Goal: Task Accomplishment & Management: Use online tool/utility

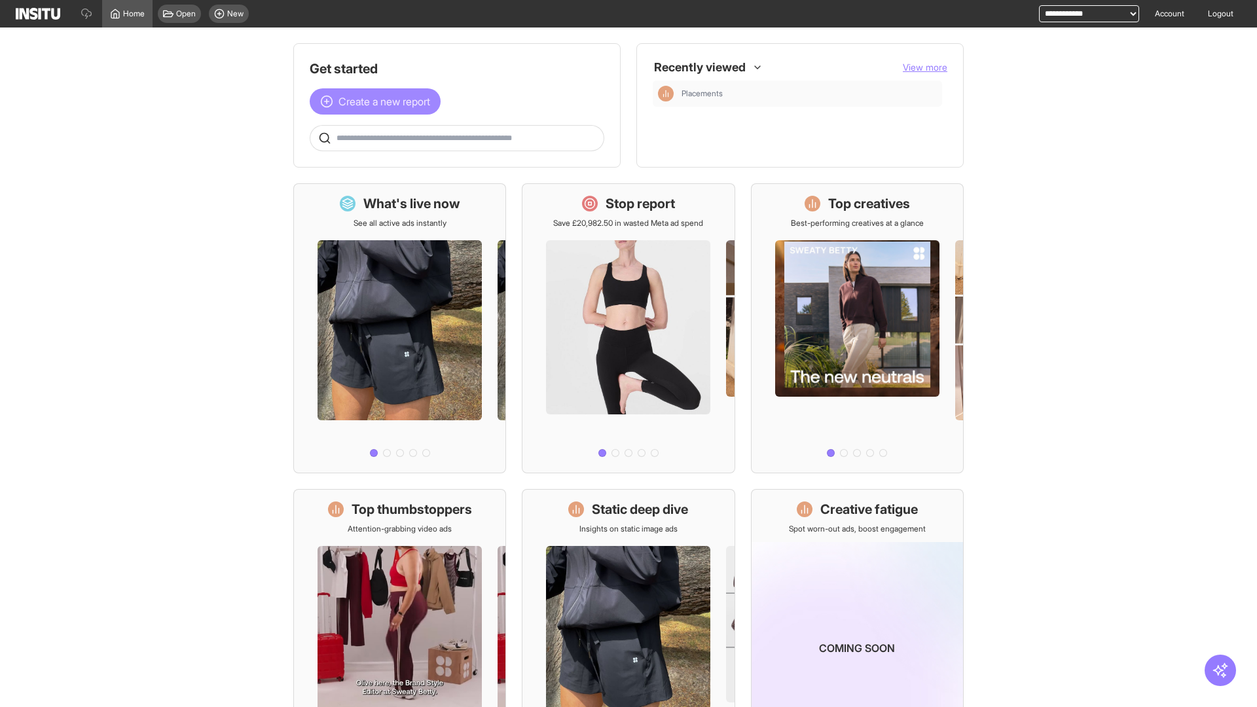
click at [378, 101] on span "Create a new report" at bounding box center [384, 102] width 92 height 16
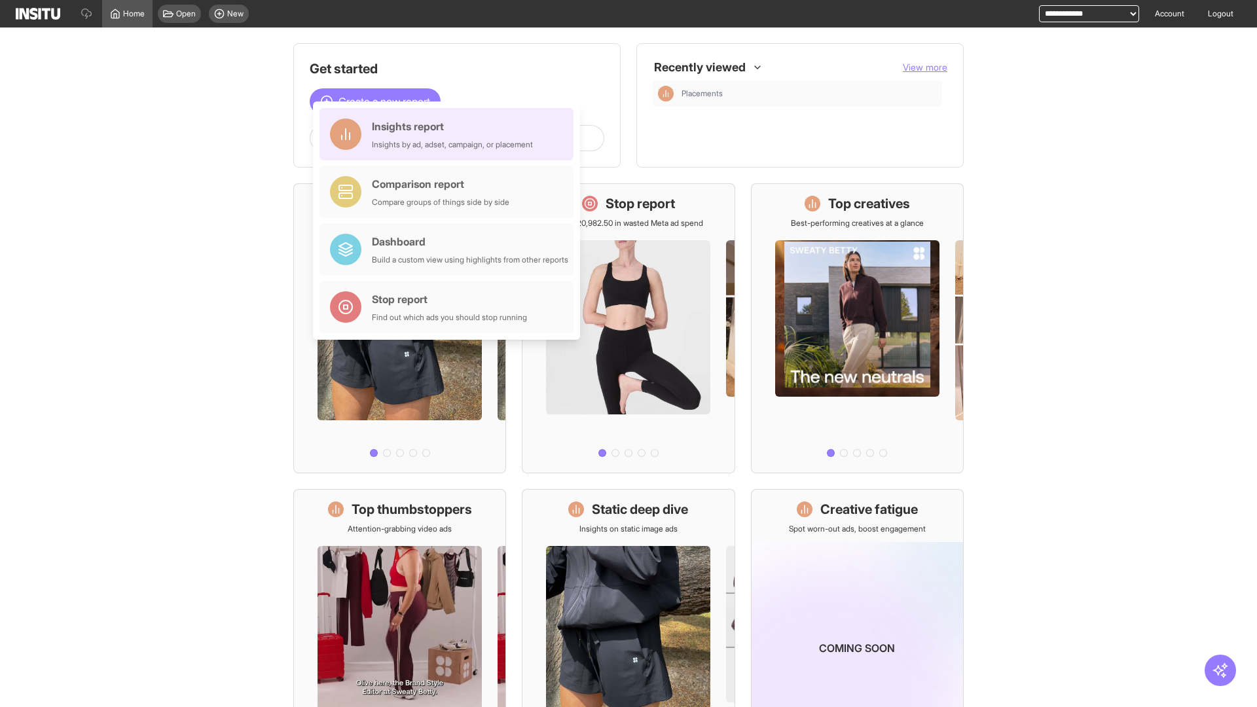
click at [450, 134] on div "Insights report Insights by ad, adset, campaign, or placement" at bounding box center [452, 133] width 161 height 31
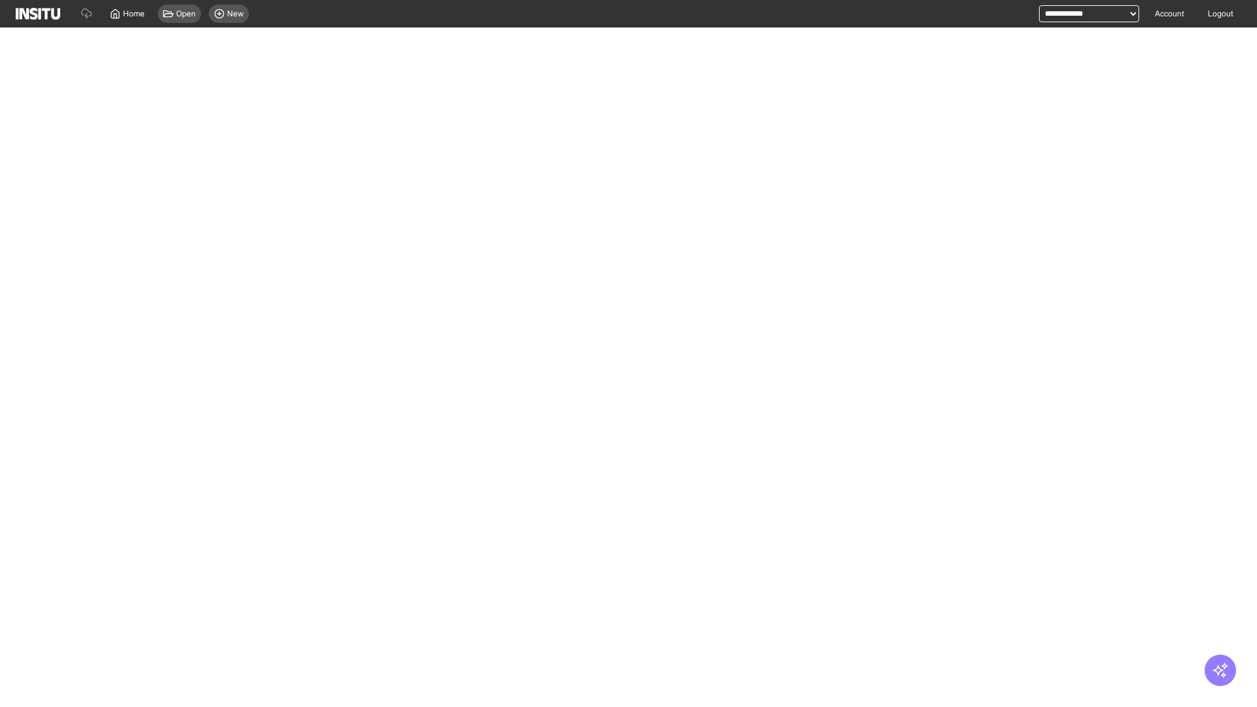
select select "**"
